Goal: Check status: Check status

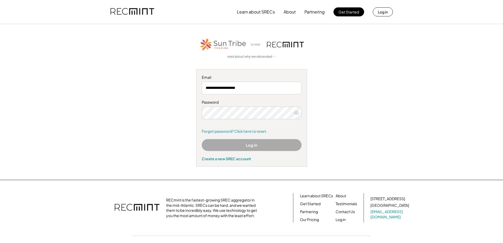
click at [255, 144] on button "Log In" at bounding box center [252, 145] width 100 height 12
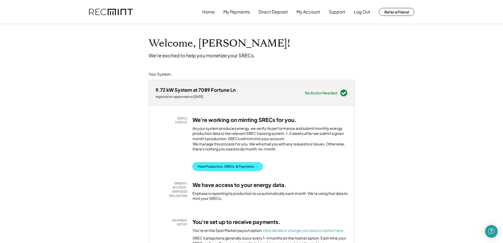
click at [237, 171] on button "View Production, SRECs, & Payments →" at bounding box center [227, 166] width 70 height 8
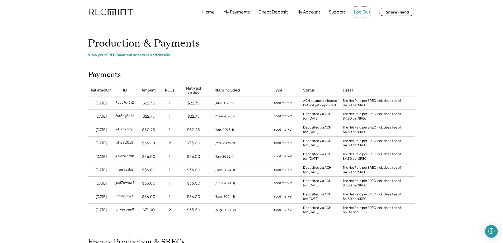
click at [361, 13] on button "Log Out" at bounding box center [362, 12] width 16 height 11
